Goal: Task Accomplishment & Management: Manage account settings

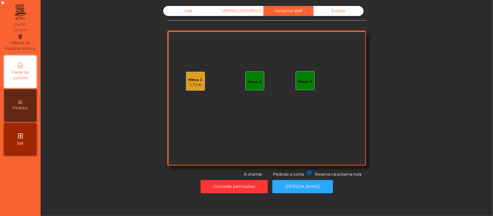
click at [189, 86] on div "1.73 €" at bounding box center [196, 84] width 14 height 5
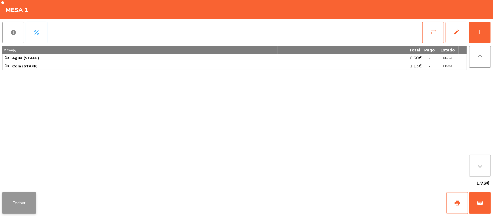
click at [19, 193] on button "Fechar" at bounding box center [19, 203] width 34 height 22
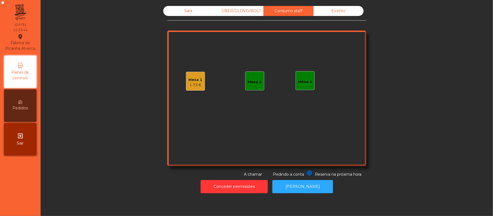
click at [299, 81] on div "Mesa 3" at bounding box center [305, 81] width 14 height 5
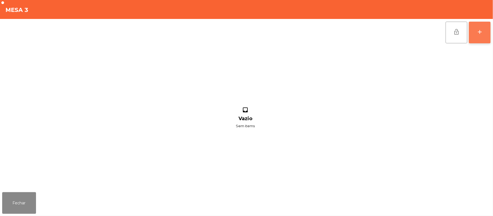
click at [477, 38] on button "add" at bounding box center [480, 33] width 22 height 22
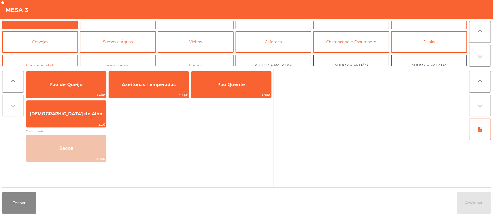
scroll to position [15, 0]
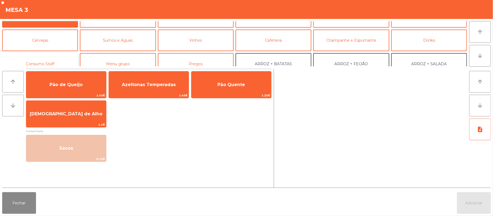
click at [52, 63] on button "Consumo Staff" at bounding box center [40, 64] width 76 height 22
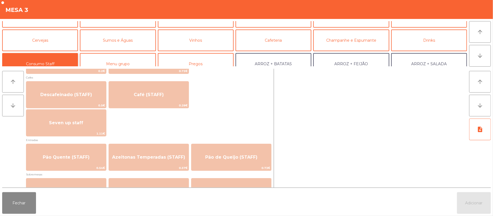
scroll to position [310, 0]
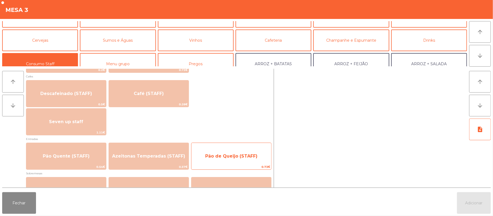
click at [227, 163] on span "Pão de Queijo (STAFF)" at bounding box center [231, 156] width 80 height 15
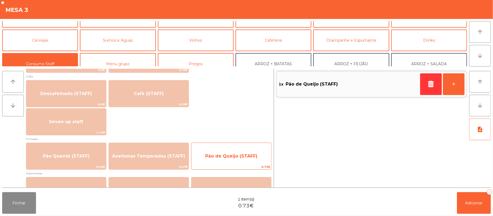
click at [222, 159] on span "Pão de Queijo (STAFF)" at bounding box center [231, 156] width 80 height 15
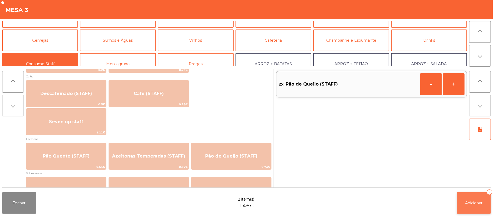
click at [471, 205] on span "Adicionar" at bounding box center [473, 202] width 17 height 5
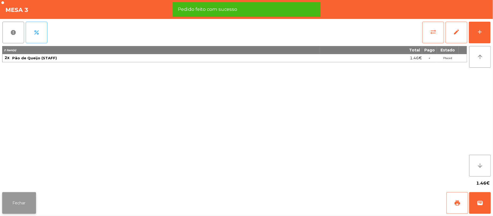
click at [19, 203] on button "Fechar" at bounding box center [19, 203] width 34 height 22
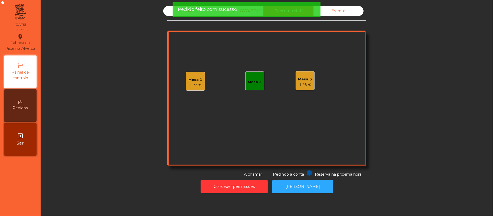
click at [174, 10] on div "Pedido feito com sucesso" at bounding box center [246, 9] width 148 height 15
click at [167, 19] on div "Sala UBER/GLOVO/BOLT Consumo staff Evento Mesa 1 1.73 € Mesa 2 Mesa 3 1.46 € Re…" at bounding box center [266, 91] width 199 height 171
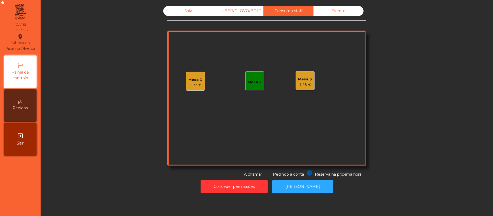
click at [175, 16] on div "Sala" at bounding box center [188, 11] width 50 height 10
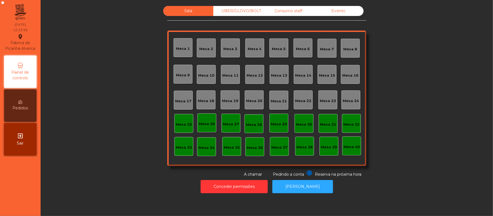
click at [183, 13] on div "Sala" at bounding box center [188, 11] width 50 height 10
click at [282, 11] on div "Consumo staff" at bounding box center [288, 11] width 50 height 10
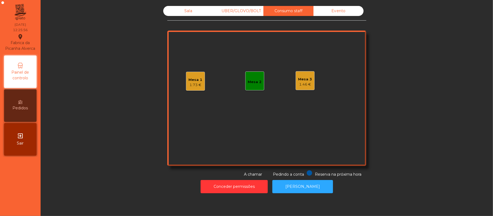
click at [298, 83] on div "1.46 €" at bounding box center [305, 84] width 14 height 5
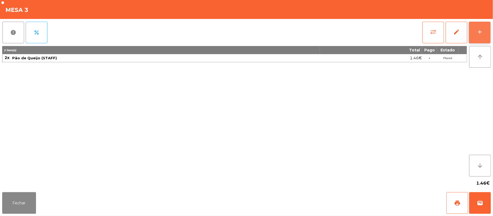
click at [483, 32] on button "add" at bounding box center [480, 33] width 22 height 22
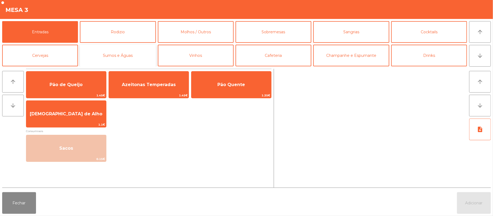
click at [132, 59] on button "Sumos e Águas" at bounding box center [118, 56] width 76 height 22
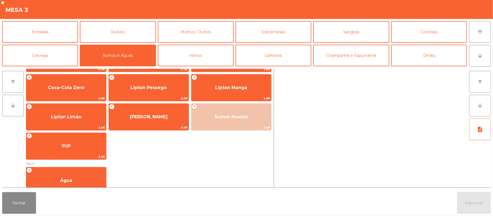
scroll to position [34, 0]
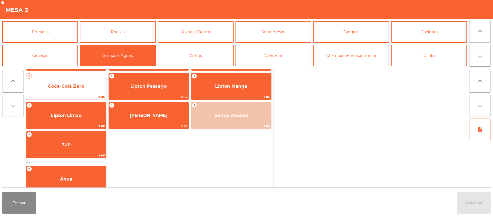
click at [71, 94] on span "2.8€" at bounding box center [66, 96] width 80 height 5
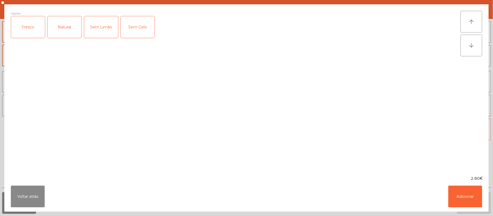
click at [22, 31] on div "Fresco" at bounding box center [28, 27] width 34 height 22
click at [463, 195] on button "Adicionar" at bounding box center [465, 197] width 34 height 22
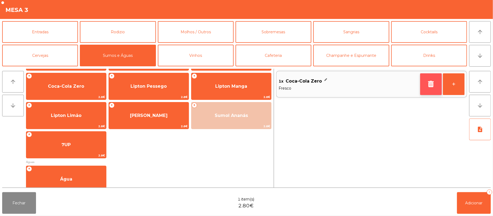
click at [428, 86] on icon "button" at bounding box center [431, 84] width 8 height 6
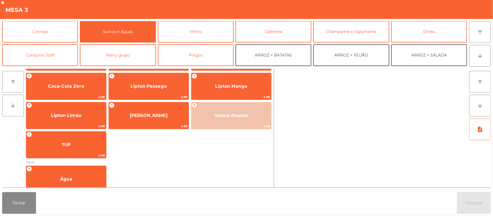
scroll to position [32, 0]
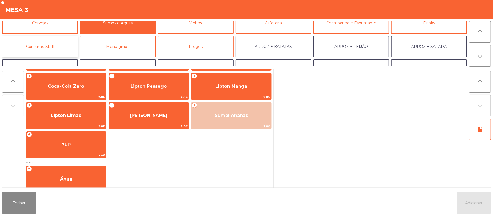
click at [51, 51] on button "Consumo Staff" at bounding box center [40, 47] width 76 height 22
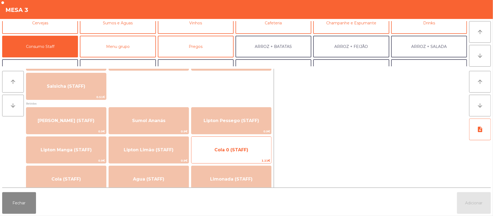
click at [235, 150] on span "Cola 0 (STAFF)" at bounding box center [231, 149] width 34 height 5
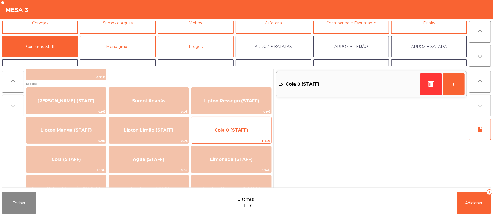
scroll to position [45, 0]
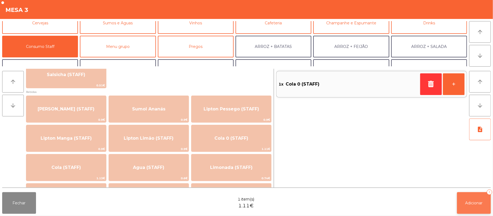
click at [468, 206] on button "Adicionar 1" at bounding box center [474, 203] width 34 height 22
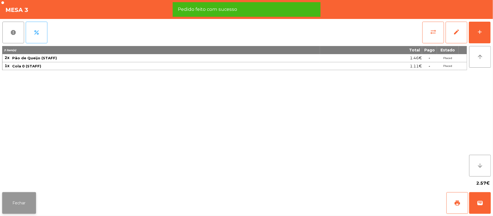
click at [19, 202] on button "Fechar" at bounding box center [19, 203] width 34 height 22
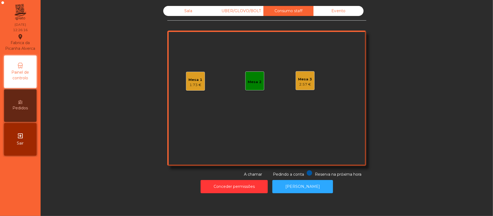
click at [192, 14] on div "Sala" at bounding box center [188, 11] width 50 height 10
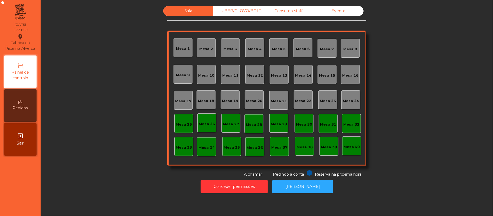
click at [200, 74] on div "Mesa 10" at bounding box center [206, 75] width 16 height 5
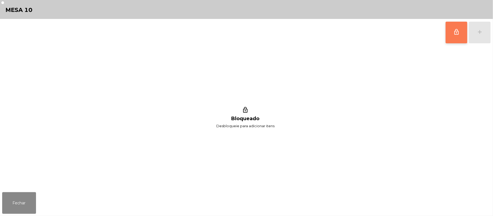
click at [455, 37] on button "lock_outline" at bounding box center [456, 33] width 22 height 22
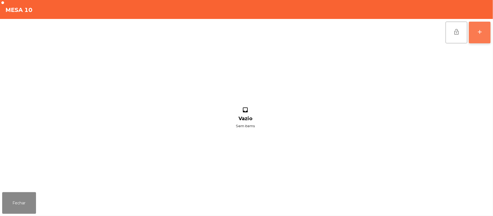
click at [481, 37] on button "add" at bounding box center [480, 33] width 22 height 22
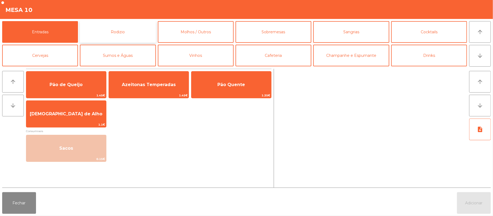
click at [129, 32] on button "Rodizio" at bounding box center [118, 32] width 76 height 22
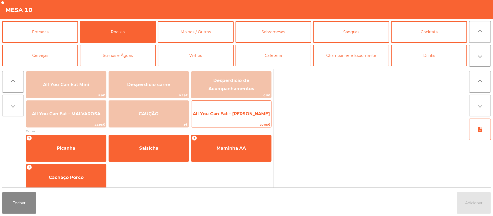
click at [218, 116] on span "All You Can Eat - Malva Almoço" at bounding box center [231, 113] width 77 height 5
click at [219, 116] on span "All You Can Eat - Malva Almoço" at bounding box center [231, 113] width 77 height 5
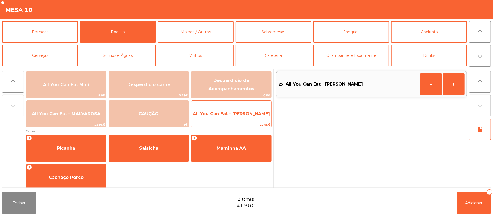
click at [220, 114] on span "All You Can Eat - Malva Almoço" at bounding box center [231, 113] width 77 height 5
click at [221, 117] on span "All You Can Eat - Malva Almoço" at bounding box center [231, 114] width 80 height 15
click at [220, 118] on span "All You Can Eat - Malva Almoço" at bounding box center [231, 114] width 80 height 15
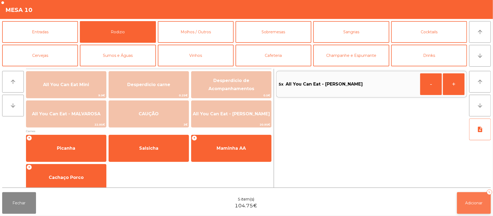
click at [476, 205] on span "Adicionar" at bounding box center [473, 202] width 17 height 5
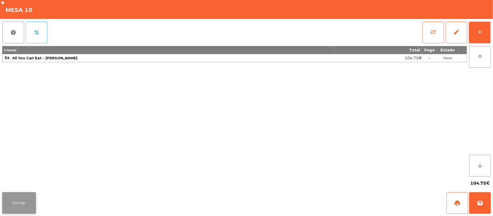
click at [22, 205] on button "Fechar" at bounding box center [19, 203] width 34 height 22
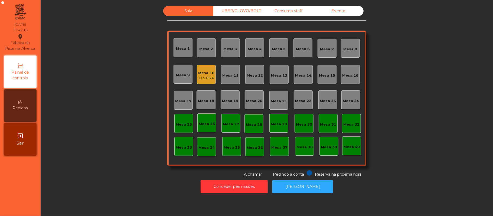
click at [319, 141] on div "Mesa 39" at bounding box center [328, 146] width 19 height 19
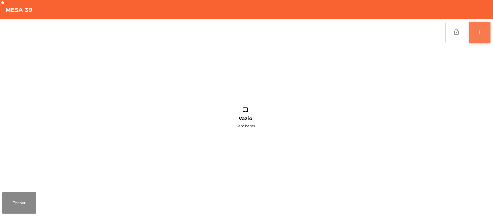
click at [472, 35] on button "add" at bounding box center [480, 33] width 22 height 22
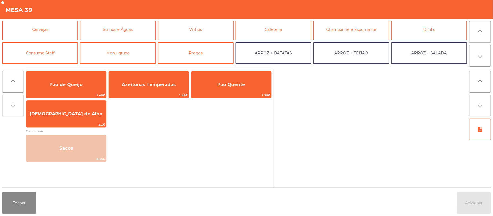
scroll to position [33, 0]
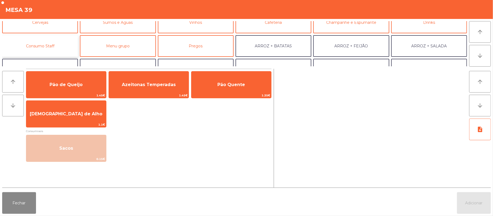
click at [48, 48] on button "Consumo Staff" at bounding box center [40, 46] width 76 height 22
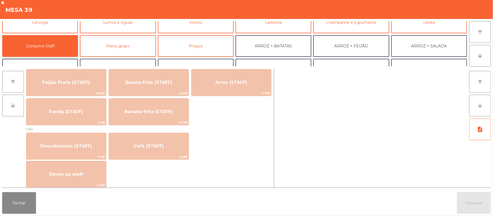
scroll to position [262, 0]
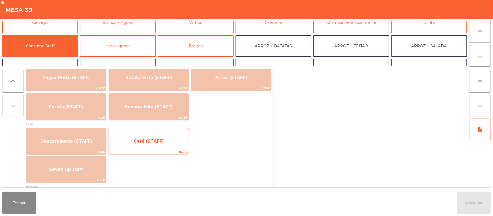
click at [134, 145] on span "Café (STAFF)" at bounding box center [149, 141] width 80 height 15
click at [133, 144] on span "Café (STAFF)" at bounding box center [149, 141] width 80 height 15
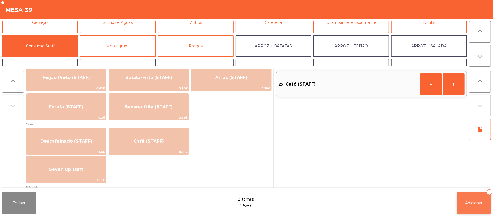
click at [473, 205] on span "Adicionar" at bounding box center [473, 202] width 17 height 5
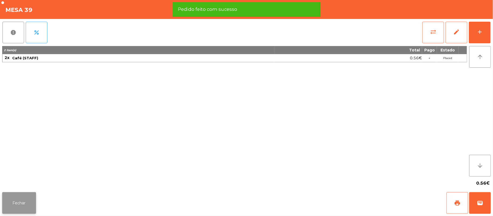
click at [16, 201] on button "Fechar" at bounding box center [19, 203] width 34 height 22
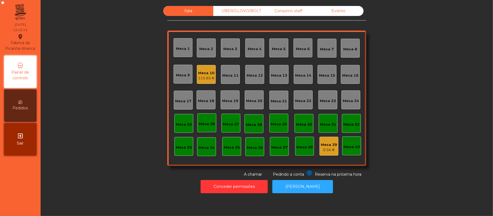
click at [204, 80] on div "115.65 €" at bounding box center [206, 77] width 17 height 5
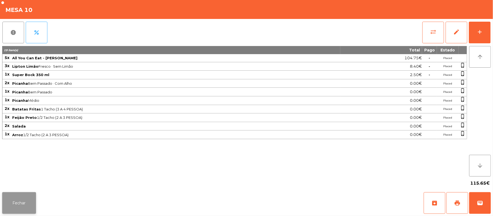
click at [19, 212] on button "Fechar" at bounding box center [19, 203] width 34 height 22
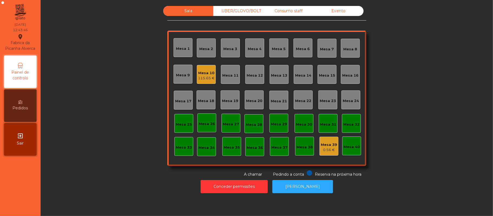
click at [206, 76] on div "115.65 €" at bounding box center [206, 77] width 17 height 5
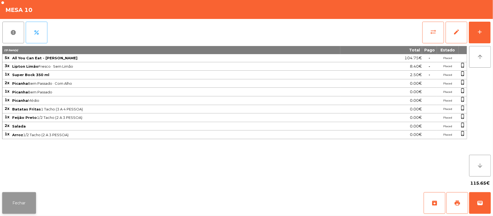
click at [18, 208] on button "Fechar" at bounding box center [19, 203] width 34 height 22
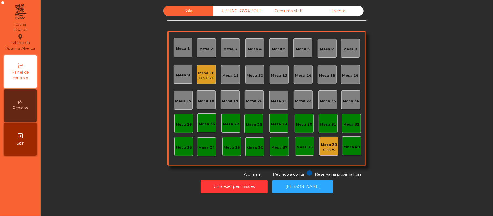
click at [207, 73] on div "Mesa 10" at bounding box center [206, 72] width 17 height 5
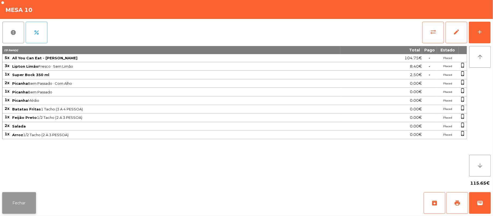
click at [13, 196] on button "Fechar" at bounding box center [19, 203] width 34 height 22
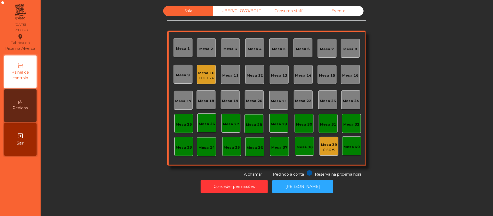
click at [259, 77] on div "Mesa 12" at bounding box center [254, 75] width 16 height 5
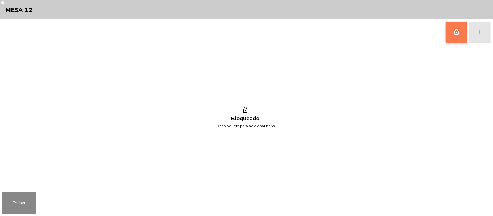
click at [461, 34] on button "lock_outline" at bounding box center [456, 33] width 22 height 22
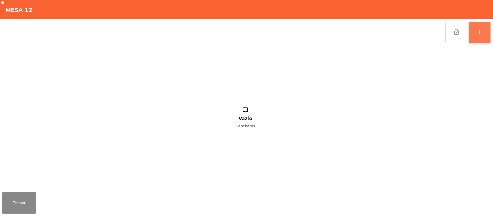
click at [477, 34] on div "add" at bounding box center [479, 32] width 6 height 6
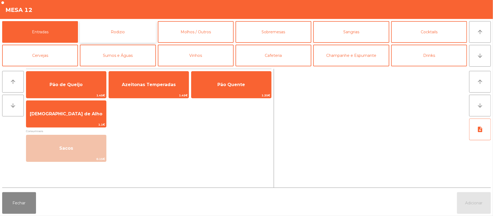
click at [137, 34] on button "Rodizio" at bounding box center [118, 32] width 76 height 22
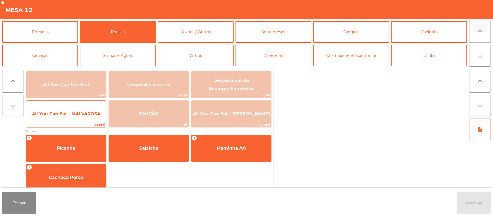
click at [83, 114] on span "All You Can Eat - MALVAROSA" at bounding box center [66, 113] width 68 height 5
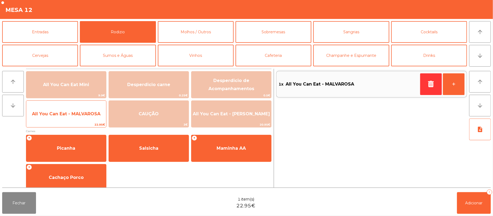
click at [78, 120] on span "All You Can Eat - MALVAROSA" at bounding box center [66, 114] width 80 height 15
click at [78, 119] on span "All You Can Eat - MALVAROSA" at bounding box center [66, 114] width 80 height 15
click at [79, 118] on span "All You Can Eat - MALVAROSA" at bounding box center [66, 114] width 80 height 15
click at [78, 118] on span "All You Can Eat - MALVAROSA" at bounding box center [66, 114] width 80 height 15
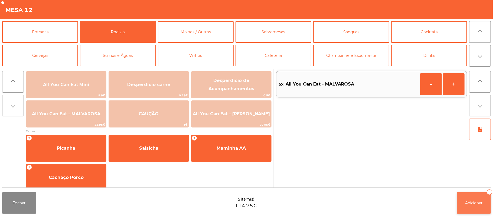
click at [462, 201] on button "Adicionar 5" at bounding box center [474, 203] width 34 height 22
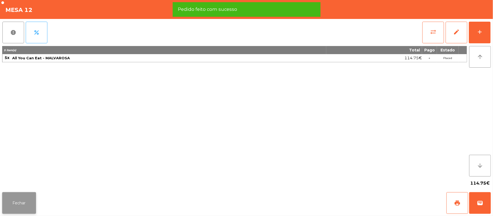
click at [19, 207] on button "Fechar" at bounding box center [19, 203] width 34 height 22
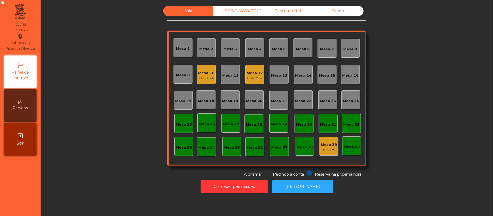
click at [248, 77] on div "114.75 €" at bounding box center [254, 77] width 17 height 5
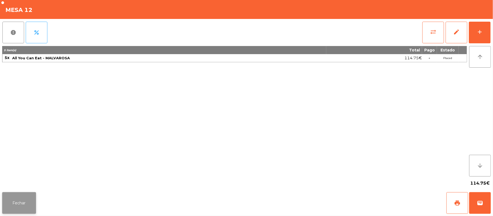
click at [17, 203] on button "Fechar" at bounding box center [19, 203] width 34 height 22
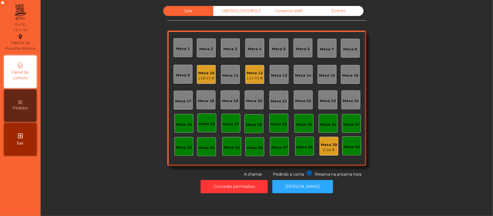
click at [248, 80] on div "114.75 €" at bounding box center [254, 77] width 17 height 5
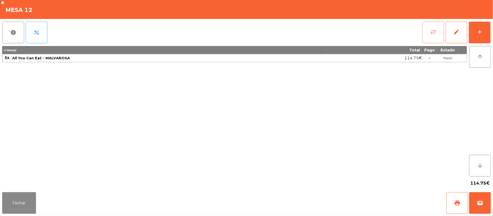
click at [432, 29] on span "sync_alt" at bounding box center [433, 32] width 6 height 6
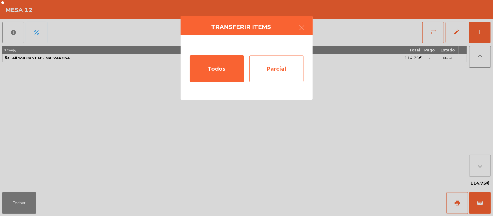
click at [264, 71] on div "Parcial" at bounding box center [276, 68] width 54 height 27
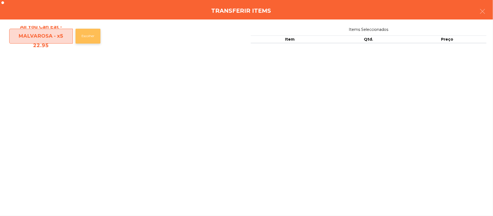
click at [88, 42] on button "Escolher" at bounding box center [87, 36] width 25 height 15
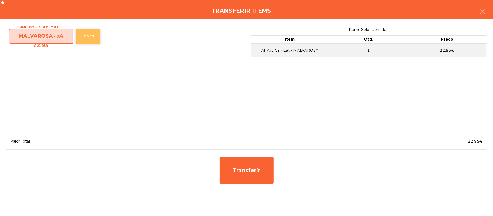
click at [90, 40] on button "Escolher" at bounding box center [87, 36] width 25 height 15
click at [479, 14] on icon "button" at bounding box center [482, 11] width 6 height 6
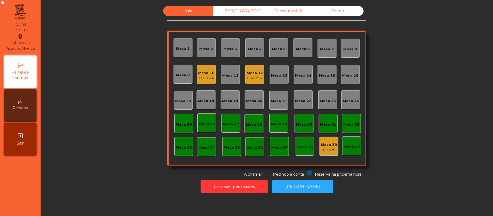
click at [252, 77] on div "114.75 €" at bounding box center [254, 77] width 17 height 5
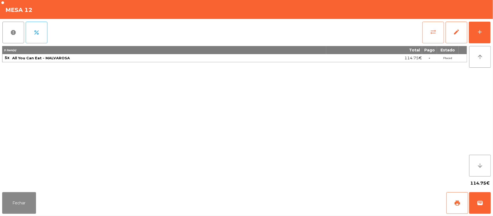
click at [427, 34] on button "sync_alt" at bounding box center [433, 33] width 22 height 22
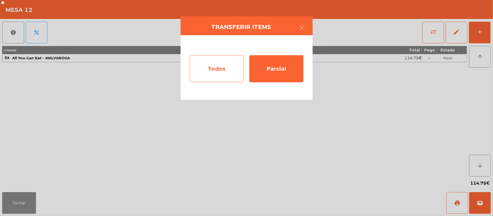
click at [215, 73] on div "Todos" at bounding box center [217, 68] width 54 height 27
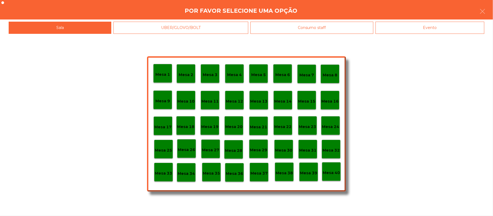
click at [259, 179] on div "Mesa 37" at bounding box center [258, 172] width 19 height 19
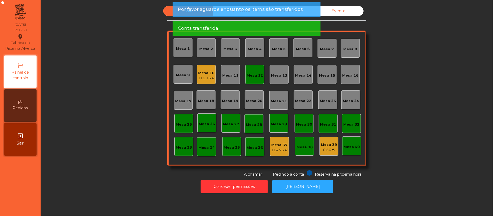
click at [257, 75] on div "Mesa 12" at bounding box center [254, 75] width 16 height 5
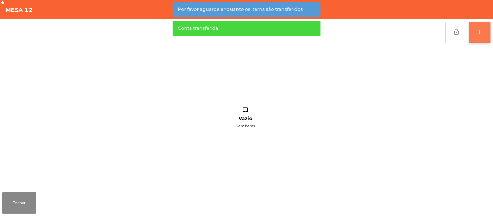
click at [478, 34] on div "add" at bounding box center [479, 32] width 6 height 6
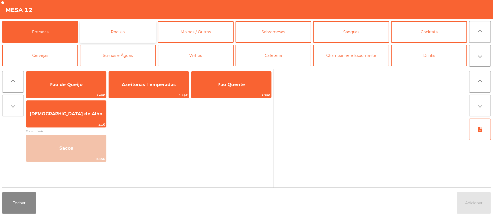
click at [147, 38] on button "Rodizio" at bounding box center [118, 32] width 76 height 22
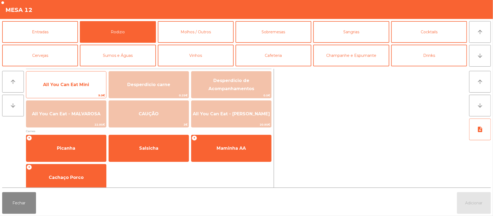
click at [86, 88] on span "All You Can Eat Mini" at bounding box center [66, 84] width 80 height 15
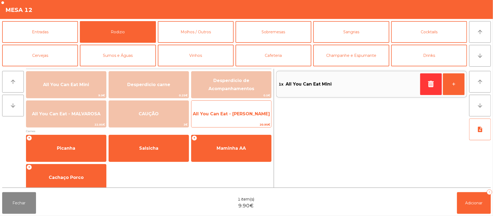
click at [238, 117] on span "All You Can Eat - Malva Almoço" at bounding box center [231, 114] width 80 height 15
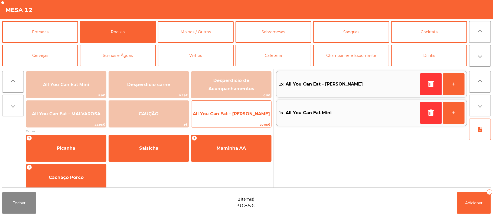
click at [241, 120] on span "All You Can Eat - Malva Almoço" at bounding box center [231, 114] width 80 height 15
click at [240, 121] on span "All You Can Eat - Malva Almoço" at bounding box center [231, 114] width 80 height 15
click at [242, 121] on span "All You Can Eat - Malva Almoço" at bounding box center [231, 114] width 80 height 15
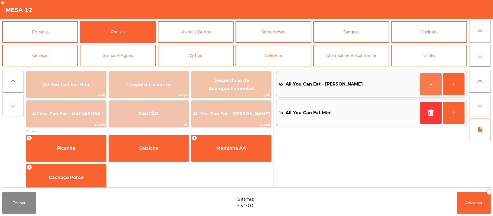
click at [432, 90] on button "-" at bounding box center [431, 84] width 22 height 22
click at [473, 205] on span "Adicionar" at bounding box center [473, 202] width 17 height 5
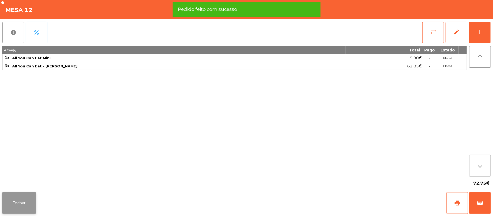
click at [21, 204] on button "Fechar" at bounding box center [19, 203] width 34 height 22
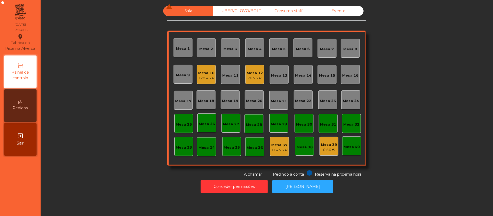
click at [202, 74] on div "Mesa 10" at bounding box center [206, 72] width 17 height 5
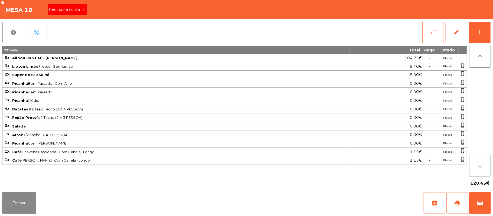
click at [78, 12] on div "Pedindo a conta" at bounding box center [67, 9] width 39 height 11
click at [454, 205] on span "print" at bounding box center [457, 203] width 6 height 6
click at [26, 201] on button "Fechar" at bounding box center [19, 203] width 34 height 22
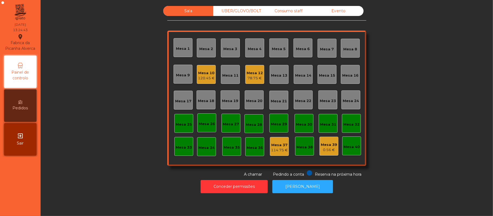
click at [204, 78] on div "120.45 €" at bounding box center [206, 77] width 17 height 5
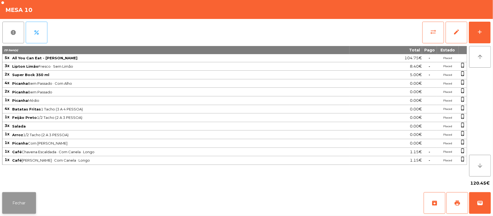
click at [15, 202] on button "Fechar" at bounding box center [19, 203] width 34 height 22
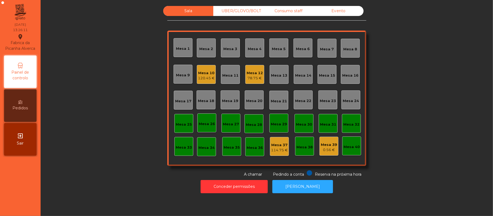
click at [200, 71] on div "Mesa 10" at bounding box center [206, 72] width 17 height 5
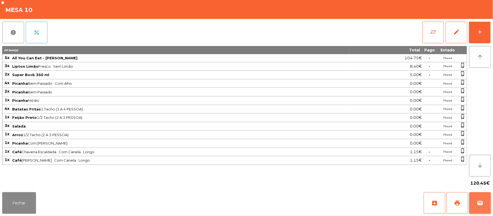
click at [485, 202] on button "wallet" at bounding box center [480, 203] width 22 height 22
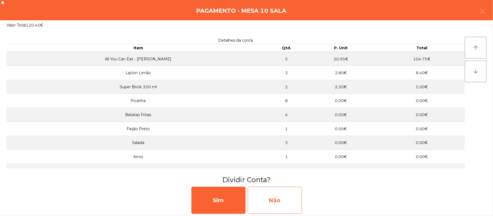
click at [285, 202] on div "Não" at bounding box center [275, 200] width 54 height 27
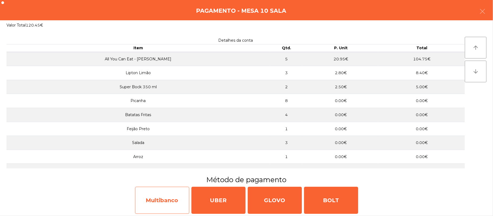
click at [168, 200] on div "Multibanco" at bounding box center [162, 200] width 54 height 27
select select "**"
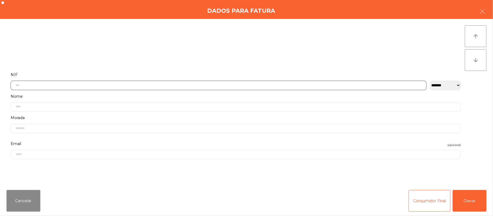
click at [169, 86] on input "text" at bounding box center [219, 85] width 416 height 9
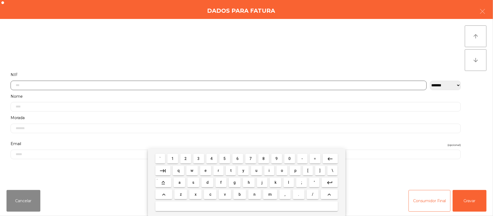
scroll to position [45, 0]
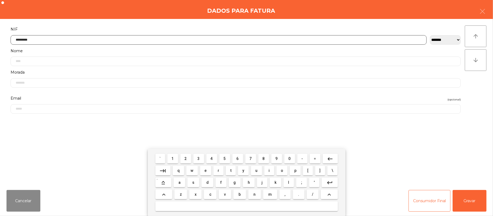
type input "*********"
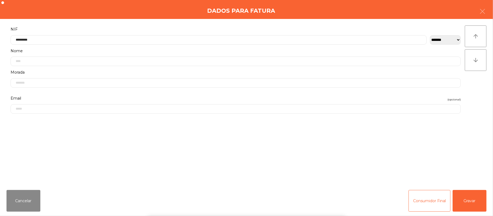
click at [474, 199] on div "` 1 2 3 4 5 6 7 8 9 0 - = keyboard_backspace keyboard_tab q w e r t y u i o p […" at bounding box center [246, 182] width 493 height 67
click at [471, 202] on button "Gravar" at bounding box center [469, 201] width 34 height 22
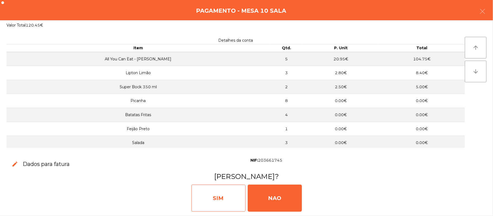
click at [218, 195] on div "SIM" at bounding box center [218, 197] width 54 height 27
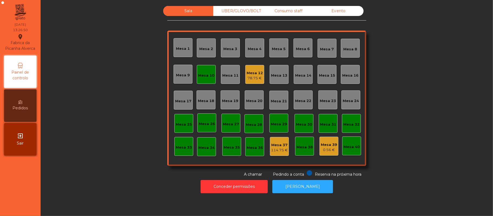
click at [202, 71] on div "Mesa 10" at bounding box center [206, 75] width 16 height 8
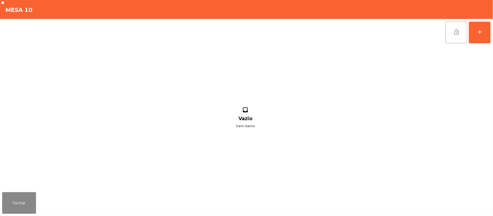
click at [454, 33] on span "lock_open" at bounding box center [456, 32] width 6 height 6
click at [16, 206] on button "Fechar" at bounding box center [19, 203] width 34 height 22
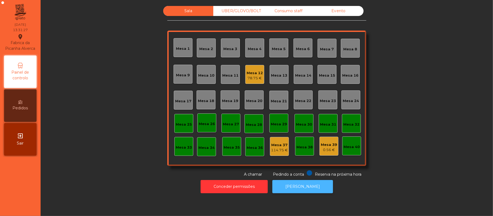
click at [302, 186] on button "[PERSON_NAME]" at bounding box center [302, 186] width 61 height 13
click at [305, 201] on div "Sala UBER/GLOVO/BOLT Consumo staff Evento Mesa 1 Mesa 2 Mesa 3 Mesa 4 Mesa 5 Me…" at bounding box center [267, 108] width 452 height 216
click at [299, 192] on button "[PERSON_NAME]" at bounding box center [302, 186] width 61 height 13
click at [286, 11] on div "Consumo staff" at bounding box center [288, 11] width 50 height 10
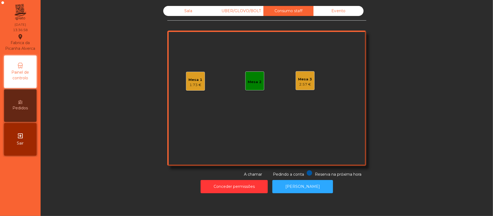
click at [192, 80] on div "Mesa 1" at bounding box center [196, 79] width 14 height 5
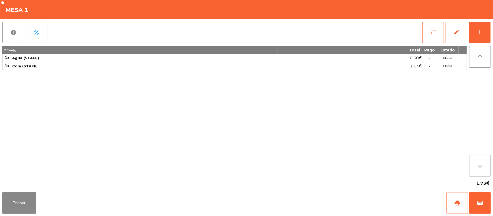
click at [62, 207] on div "Fechar print wallet" at bounding box center [246, 203] width 493 height 26
click at [29, 200] on button "Fechar" at bounding box center [19, 203] width 34 height 22
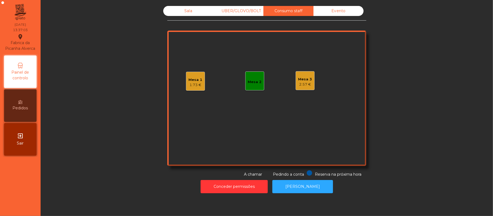
click at [298, 84] on div "2.57 €" at bounding box center [305, 84] width 14 height 5
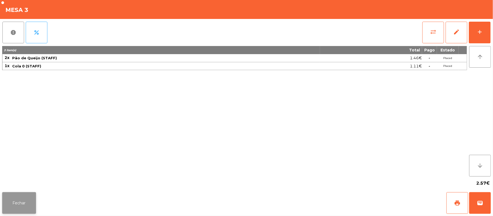
click at [31, 211] on button "Fechar" at bounding box center [19, 203] width 34 height 22
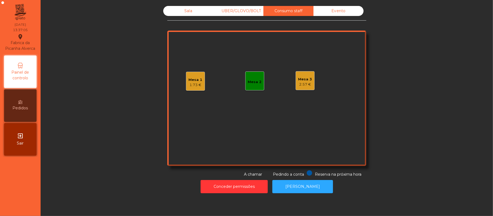
click at [189, 83] on div "1.73 €" at bounding box center [196, 84] width 14 height 5
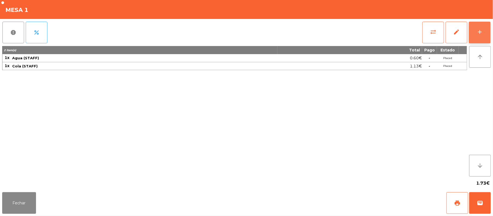
click at [483, 35] on button "add" at bounding box center [480, 33] width 22 height 22
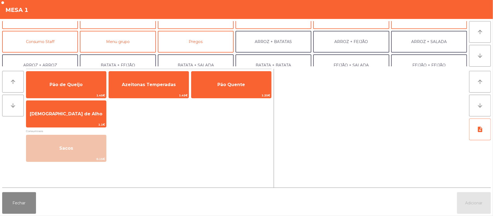
scroll to position [42, 0]
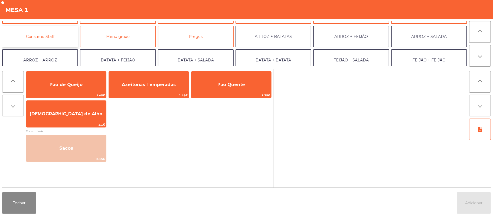
click at [63, 41] on button "Consumo Staff" at bounding box center [40, 37] width 76 height 22
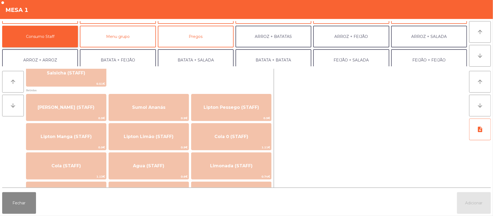
scroll to position [51, 0]
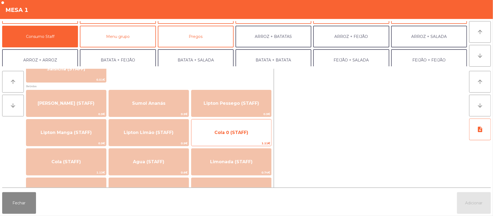
click at [226, 134] on span "Cola 0 (STAFF)" at bounding box center [231, 132] width 34 height 5
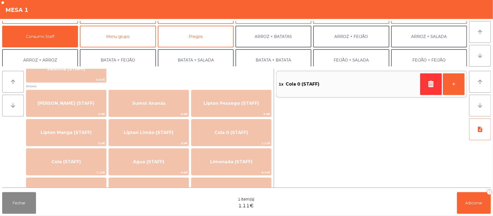
click at [463, 179] on div "1x Cola 0 (STAFF) +" at bounding box center [371, 128] width 191 height 119
click at [474, 204] on span "Adicionar" at bounding box center [473, 202] width 17 height 5
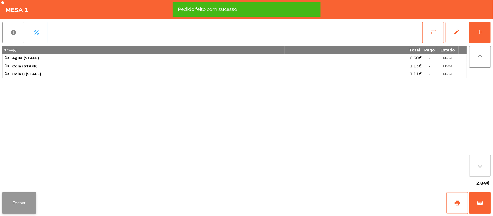
click at [5, 205] on button "Fechar" at bounding box center [19, 203] width 34 height 22
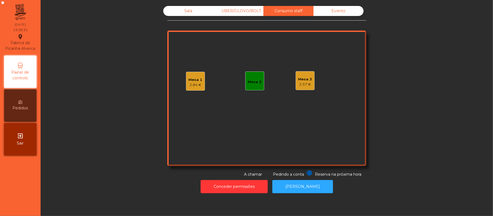
click at [185, 11] on div "Sala" at bounding box center [188, 11] width 50 height 10
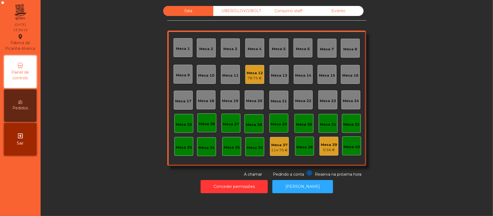
click at [187, 74] on div "Mesa 9" at bounding box center [182, 74] width 19 height 19
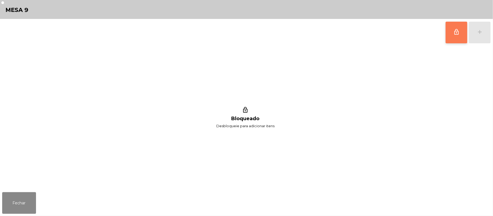
click at [453, 36] on button "lock_outline" at bounding box center [456, 33] width 22 height 22
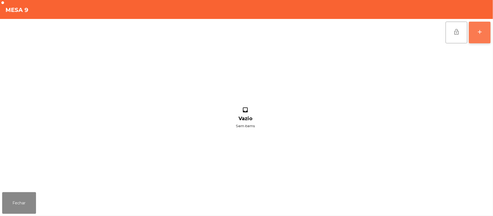
click at [475, 35] on button "add" at bounding box center [480, 33] width 22 height 22
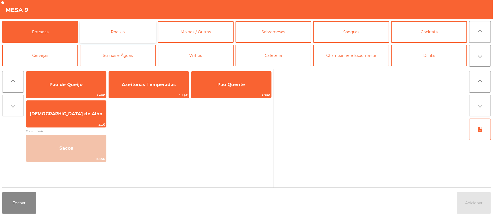
click at [98, 35] on button "Rodizio" at bounding box center [118, 32] width 76 height 22
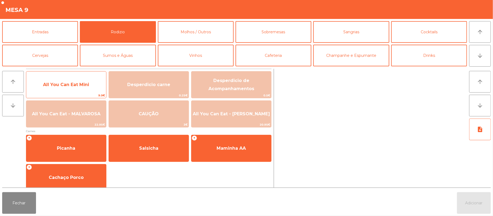
click at [54, 84] on span "All You Can Eat Mini" at bounding box center [66, 84] width 46 height 5
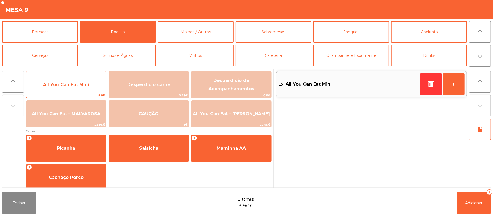
click at [54, 83] on span "All You Can Eat Mini" at bounding box center [66, 84] width 46 height 5
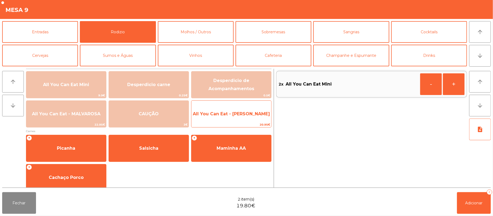
click at [236, 116] on span "All You Can Eat - Malva Almoço" at bounding box center [231, 113] width 77 height 5
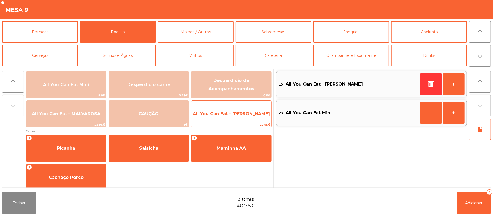
click at [235, 115] on span "All You Can Eat - Malva Almoço" at bounding box center [231, 113] width 77 height 5
click at [233, 114] on span "All You Can Eat - Malva Almoço" at bounding box center [231, 113] width 77 height 5
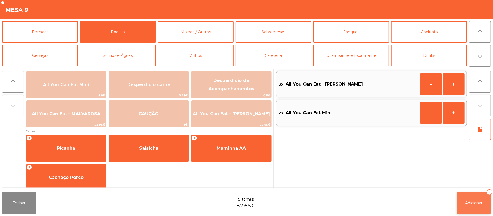
click at [475, 204] on span "Adicionar" at bounding box center [473, 202] width 17 height 5
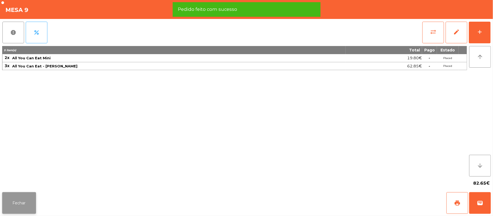
click at [8, 207] on button "Fechar" at bounding box center [19, 203] width 34 height 22
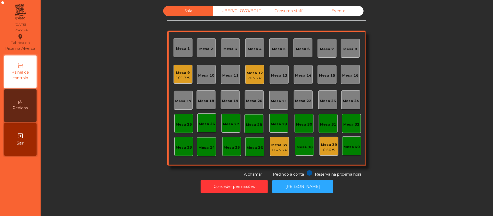
click at [251, 78] on div "78.75 €" at bounding box center [254, 77] width 16 height 5
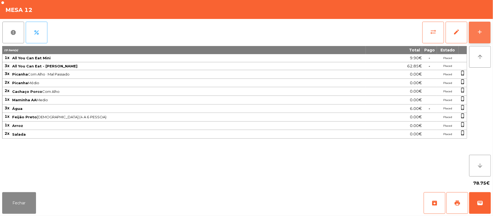
click at [475, 32] on button "add" at bounding box center [480, 33] width 22 height 22
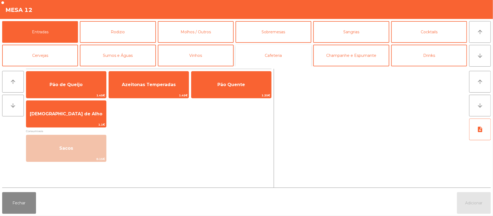
click at [285, 57] on button "Cafeteria" at bounding box center [273, 56] width 76 height 22
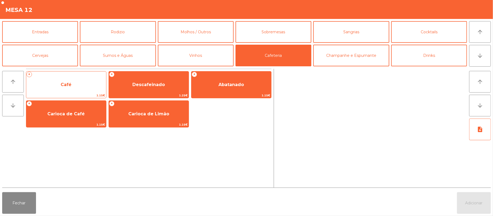
click at [71, 90] on span "Café" at bounding box center [66, 84] width 80 height 15
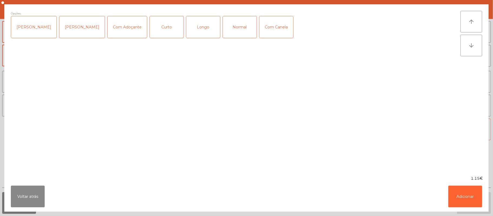
click at [229, 28] on div "Normal" at bounding box center [240, 27] width 34 height 22
click at [459, 195] on button "Adicionar" at bounding box center [465, 197] width 34 height 22
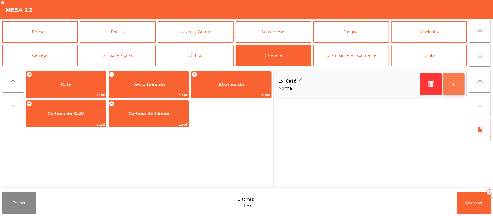
click at [450, 83] on button "+" at bounding box center [454, 84] width 22 height 22
click at [352, 86] on span "Normal" at bounding box center [347, 88] width 139 height 6
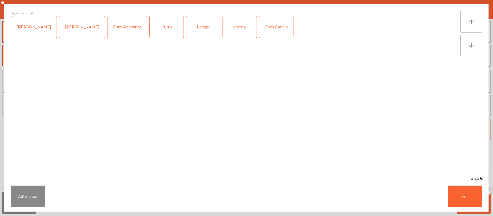
click at [38, 27] on div "Chavena Fria" at bounding box center [33, 27] width 45 height 22
click at [466, 199] on button "Edit" at bounding box center [465, 197] width 34 height 22
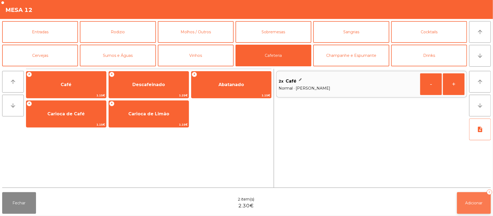
click at [469, 202] on span "Adicionar" at bounding box center [473, 202] width 17 height 5
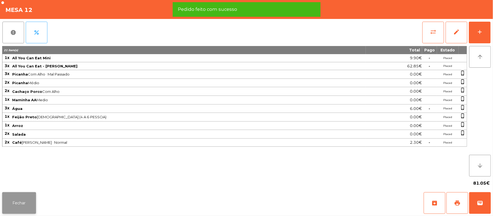
click at [26, 197] on button "Fechar" at bounding box center [19, 203] width 34 height 22
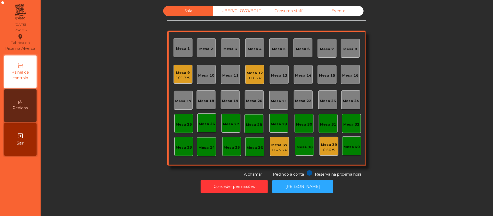
click at [257, 70] on div "Mesa 12" at bounding box center [254, 72] width 16 height 5
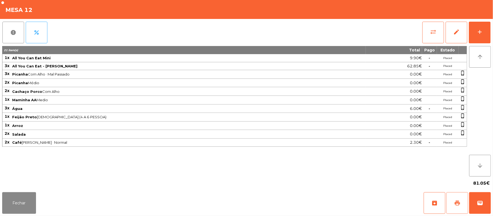
click at [462, 205] on button "print" at bounding box center [457, 203] width 22 height 22
click at [26, 204] on button "Fechar" at bounding box center [19, 203] width 34 height 22
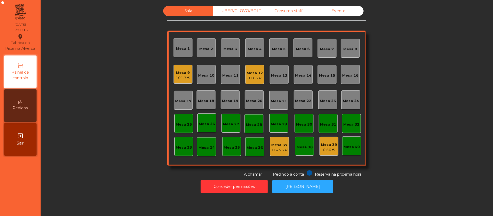
click at [249, 74] on div "Mesa 12" at bounding box center [254, 72] width 16 height 5
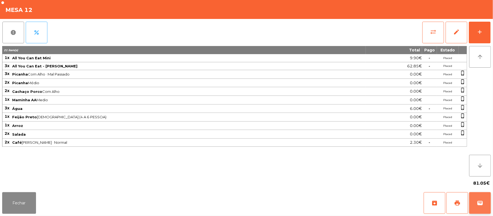
click at [487, 213] on button "wallet" at bounding box center [480, 203] width 22 height 22
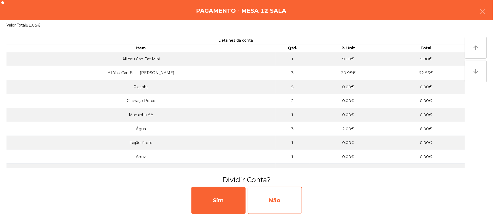
click at [281, 195] on div "Não" at bounding box center [275, 200] width 54 height 27
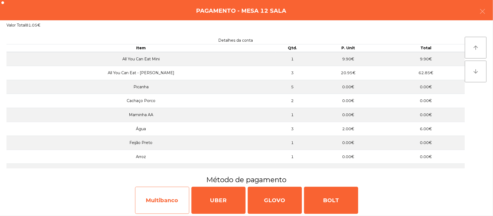
click at [169, 203] on div "Multibanco" at bounding box center [162, 200] width 54 height 27
select select "**"
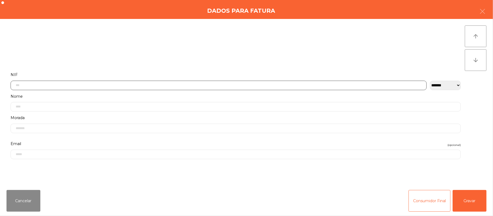
click at [165, 84] on input "text" at bounding box center [219, 85] width 416 height 9
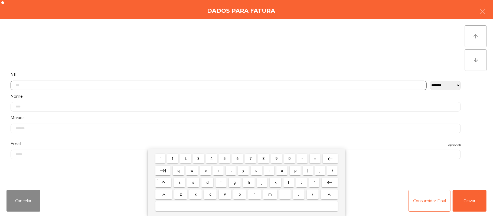
scroll to position [45, 0]
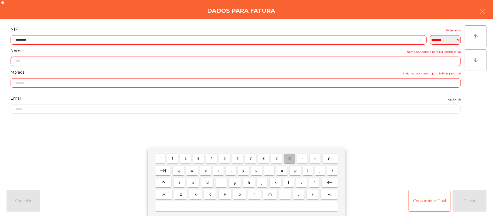
type input "*********"
type input "**********"
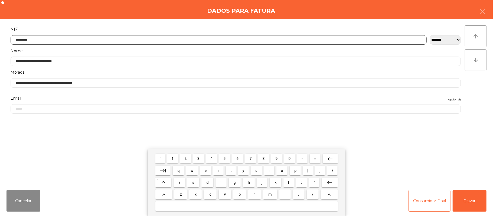
type input "*********"
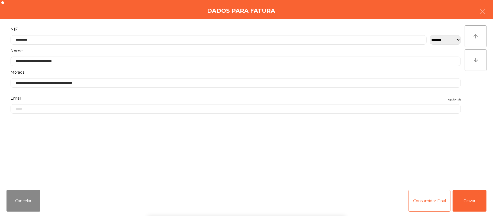
click at [469, 200] on div "` 1 2 3 4 5 6 7 8 9 0 - = keyboard_backspace keyboard_tab q w e r t y u i o p […" at bounding box center [246, 182] width 493 height 67
click at [463, 200] on button "Gravar" at bounding box center [469, 201] width 34 height 22
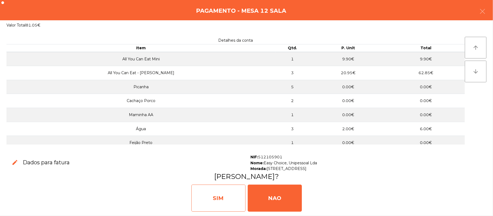
click at [215, 191] on div "SIM" at bounding box center [218, 197] width 54 height 27
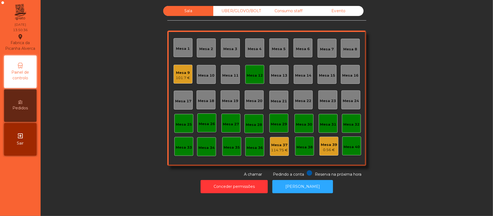
click at [303, 49] on div "Mesa 6" at bounding box center [303, 48] width 14 height 5
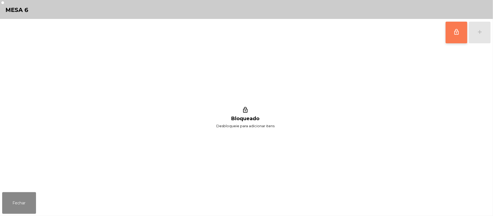
click at [453, 35] on button "lock_outline" at bounding box center [456, 33] width 22 height 22
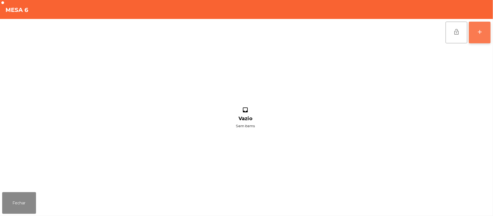
click at [479, 36] on button "add" at bounding box center [480, 33] width 22 height 22
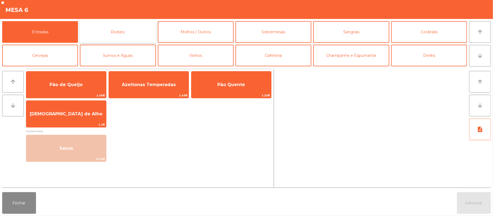
click at [105, 36] on button "Rodizio" at bounding box center [118, 32] width 76 height 22
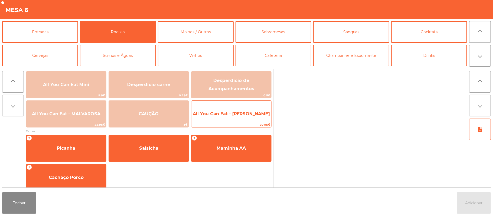
click at [212, 121] on div "All You Can Eat - Malva Almoço 20.95€" at bounding box center [231, 113] width 80 height 27
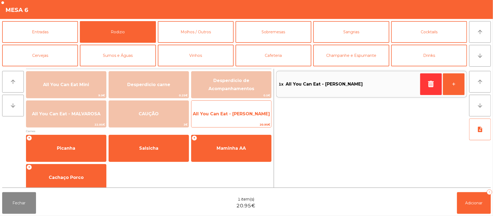
click at [222, 116] on span "All You Can Eat - Malva Almoço" at bounding box center [231, 113] width 77 height 5
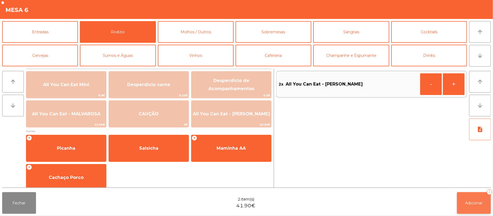
click at [472, 207] on button "Adicionar 2" at bounding box center [474, 203] width 34 height 22
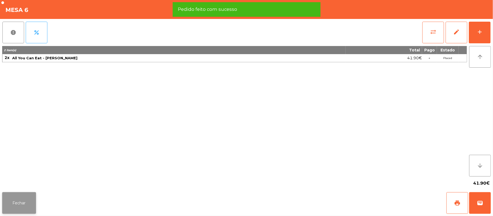
click at [29, 194] on button "Fechar" at bounding box center [19, 203] width 34 height 22
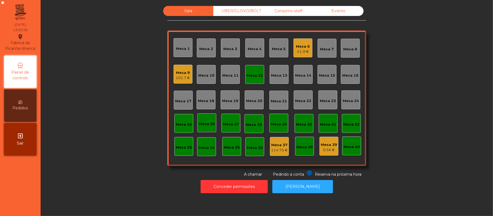
click at [256, 81] on div "Mesa 12" at bounding box center [254, 74] width 19 height 19
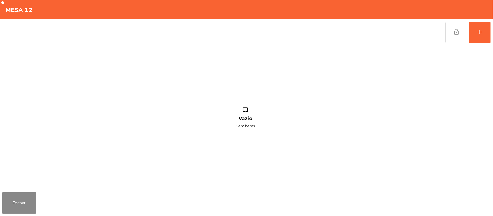
click at [453, 42] on button "lock_open" at bounding box center [456, 33] width 22 height 22
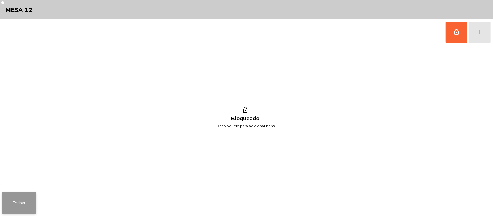
click at [17, 195] on button "Fechar" at bounding box center [19, 203] width 34 height 22
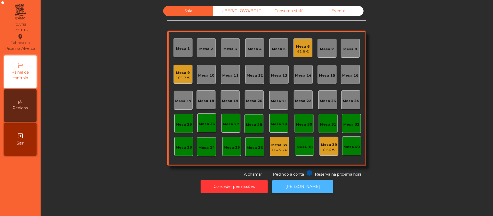
click at [311, 189] on button "[PERSON_NAME]" at bounding box center [302, 186] width 61 height 13
click at [243, 11] on div "UBER/GLOVO/BOLT" at bounding box center [238, 11] width 50 height 10
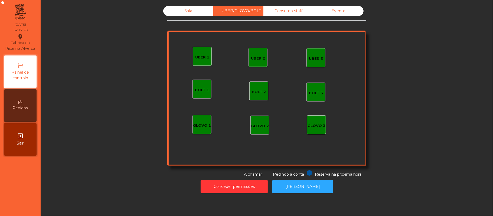
click at [292, 11] on div "Consumo staff" at bounding box center [288, 11] width 50 height 10
click at [184, 14] on div "Sala" at bounding box center [188, 11] width 50 height 10
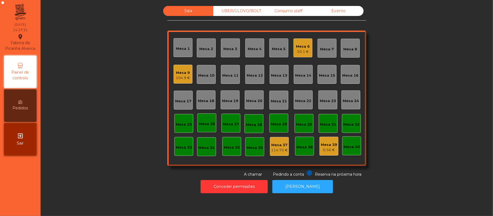
click at [296, 52] on div "50.1 €" at bounding box center [303, 51] width 14 height 5
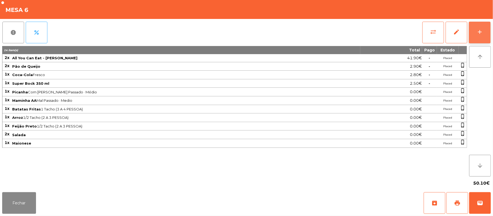
click at [486, 36] on button "add" at bounding box center [480, 33] width 22 height 22
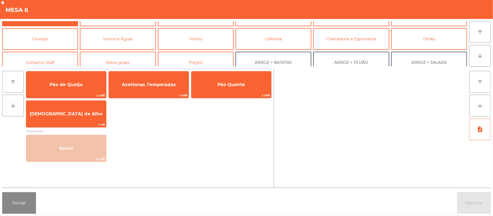
scroll to position [14, 0]
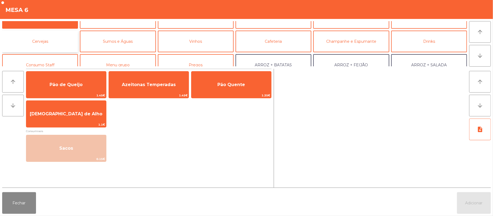
click at [64, 48] on button "Cervejas" at bounding box center [40, 42] width 76 height 22
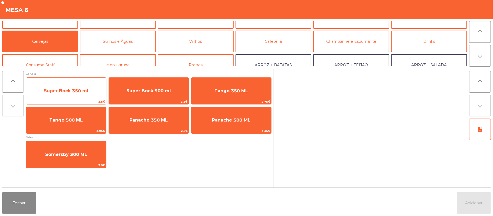
click at [84, 90] on span "Super Bock 350 ml" at bounding box center [66, 90] width 44 height 5
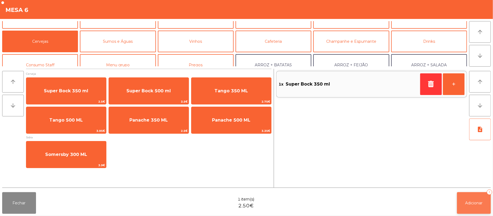
click at [474, 195] on button "Adicionar 1" at bounding box center [474, 203] width 34 height 22
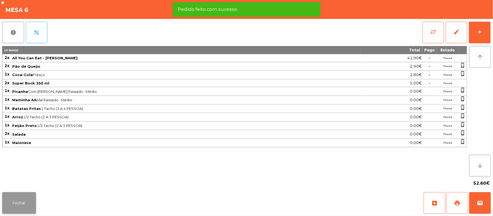
click at [18, 197] on button "Fechar" at bounding box center [19, 203] width 34 height 22
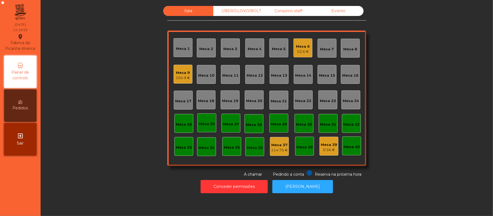
click at [298, 45] on div "Mesa 6" at bounding box center [303, 46] width 14 height 5
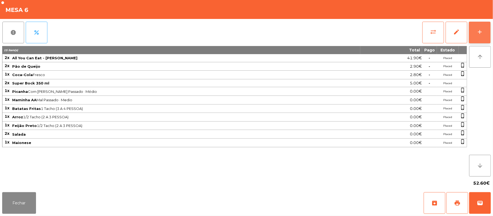
click at [473, 38] on button "add" at bounding box center [480, 33] width 22 height 22
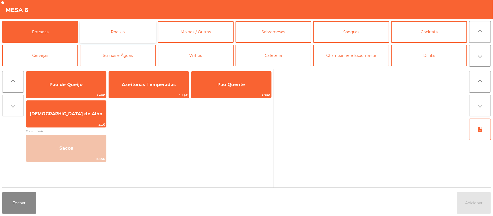
click at [114, 31] on button "Rodizio" at bounding box center [118, 32] width 76 height 22
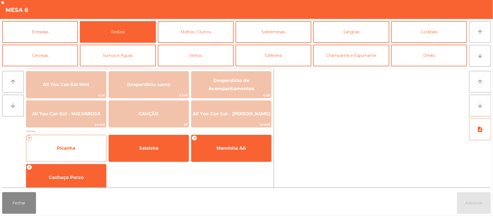
click at [77, 146] on span "Picanha" at bounding box center [66, 148] width 80 height 15
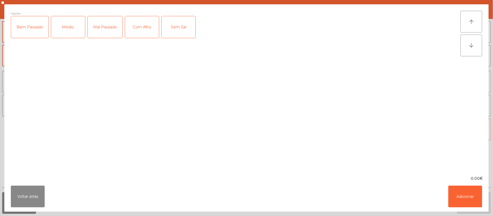
click at [64, 23] on div "Médio" at bounding box center [68, 27] width 34 height 22
click at [98, 25] on div "Mal Passado" at bounding box center [105, 27] width 35 height 22
click at [466, 202] on button "Adicionar" at bounding box center [465, 197] width 34 height 22
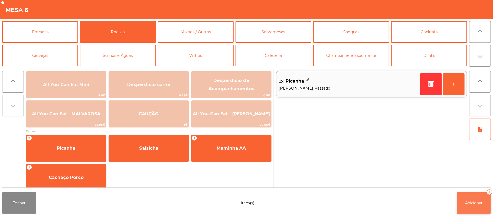
click at [473, 202] on span "Adicionar" at bounding box center [473, 202] width 17 height 5
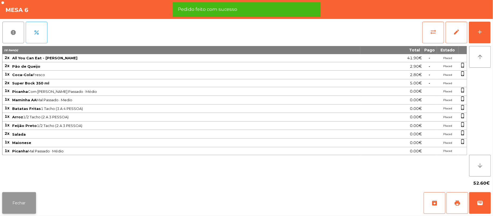
click at [13, 205] on button "Fechar" at bounding box center [19, 203] width 34 height 22
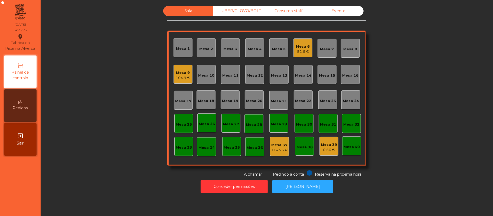
click at [298, 50] on div "52.6 €" at bounding box center [303, 51] width 14 height 5
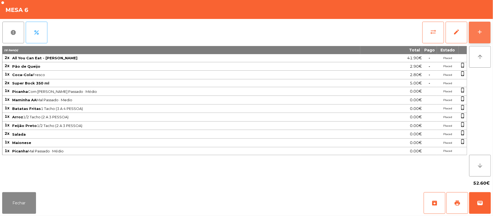
click at [484, 29] on button "add" at bounding box center [480, 33] width 22 height 22
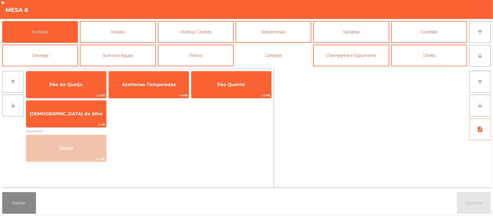
click at [263, 60] on button "Cafeteria" at bounding box center [273, 56] width 76 height 22
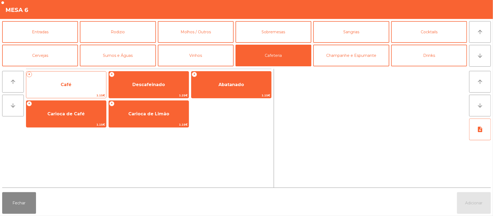
click at [55, 91] on span "Café" at bounding box center [66, 84] width 80 height 15
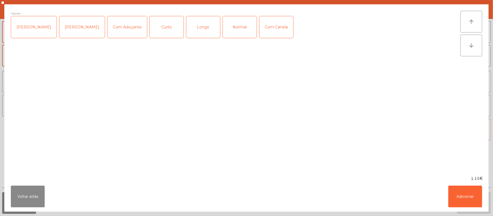
click at [231, 28] on div "Normal" at bounding box center [240, 27] width 34 height 22
click at [463, 196] on button "Adicionar" at bounding box center [465, 197] width 34 height 22
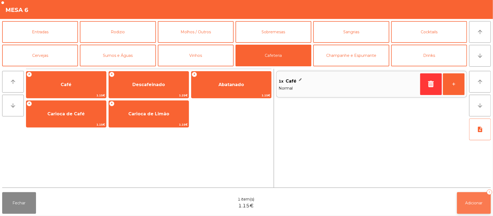
click at [469, 196] on button "Adicionar 1" at bounding box center [474, 203] width 34 height 22
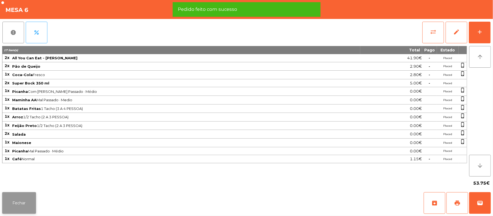
click at [18, 199] on button "Fechar" at bounding box center [19, 203] width 34 height 22
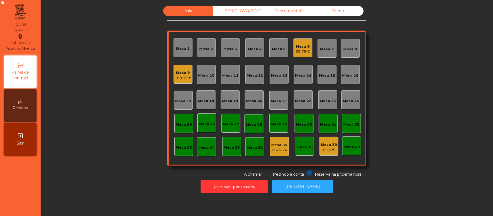
click at [181, 76] on div "108.35 €" at bounding box center [182, 77] width 17 height 5
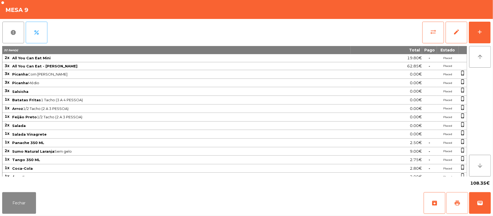
click at [456, 203] on span "print" at bounding box center [457, 203] width 6 height 6
click at [488, 209] on button "wallet" at bounding box center [480, 203] width 22 height 22
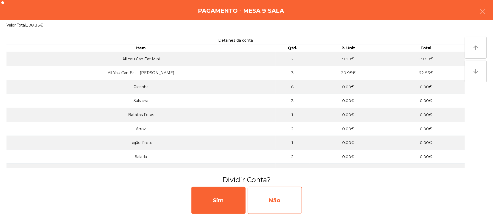
click at [294, 202] on div "Não" at bounding box center [275, 200] width 54 height 27
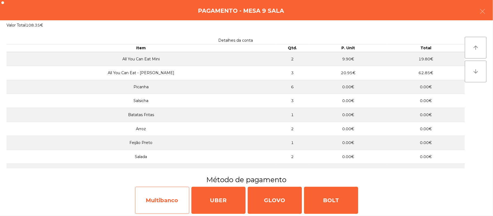
click at [176, 203] on div "Multibanco" at bounding box center [162, 200] width 54 height 27
select select "**"
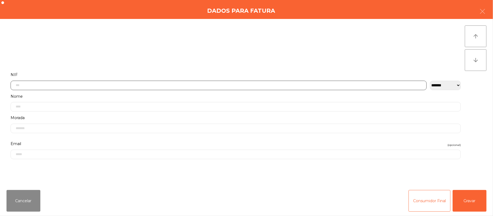
click at [243, 85] on input "text" at bounding box center [219, 85] width 416 height 9
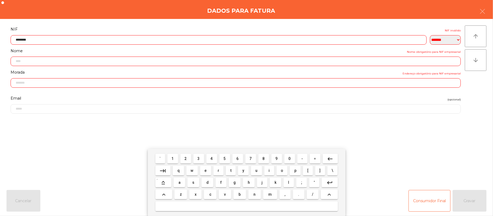
type input "*********"
type input "**********"
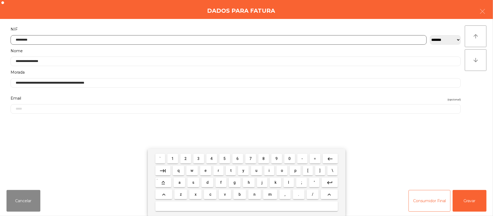
type input "*********"
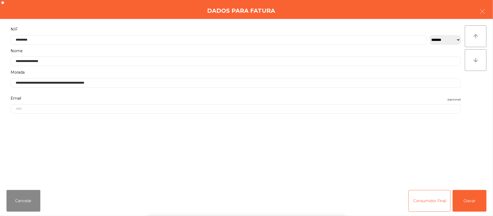
click at [471, 193] on div "` 1 2 3 4 5 6 7 8 9 0 - = keyboard_backspace keyboard_tab q w e r t y u i o p […" at bounding box center [246, 182] width 493 height 67
click at [471, 196] on button "Gravar" at bounding box center [469, 201] width 34 height 22
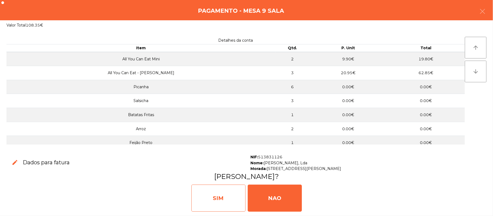
click at [220, 200] on div "SIM" at bounding box center [218, 197] width 54 height 27
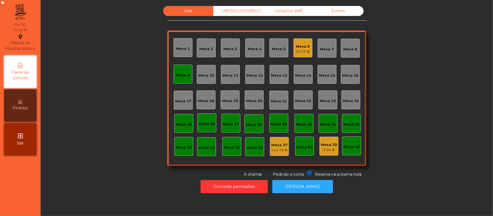
click at [177, 71] on div "Mesa 9" at bounding box center [183, 74] width 14 height 8
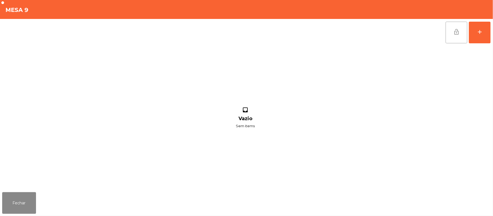
click at [458, 34] on span "lock_open" at bounding box center [456, 32] width 6 height 6
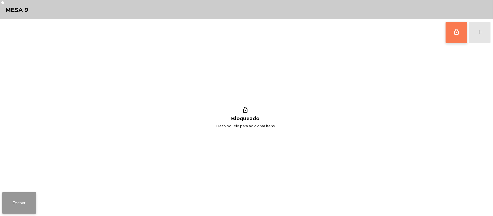
click at [21, 200] on button "Fechar" at bounding box center [19, 203] width 34 height 22
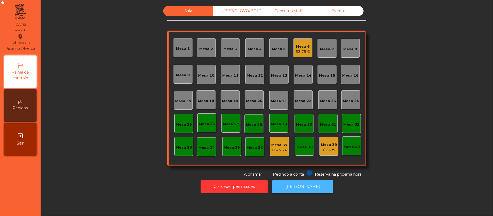
click at [305, 186] on button "[PERSON_NAME]" at bounding box center [302, 186] width 61 height 13
click at [242, 14] on div "UBER/GLOVO/BOLT" at bounding box center [238, 11] width 50 height 10
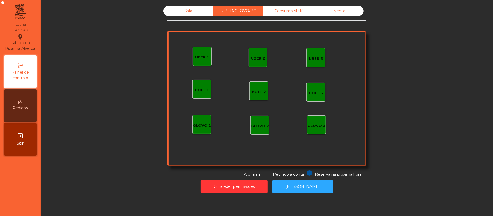
click at [201, 57] on div "UBER 1" at bounding box center [202, 57] width 14 height 5
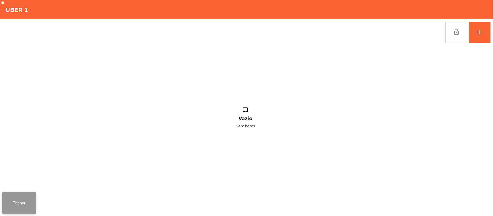
click at [28, 202] on button "Fechar" at bounding box center [19, 203] width 34 height 22
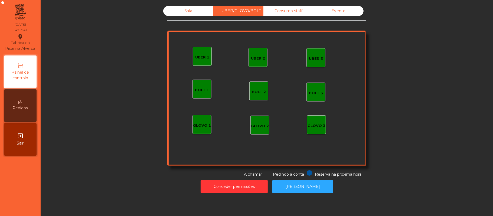
click at [295, 11] on div "Consumo staff" at bounding box center [288, 11] width 50 height 10
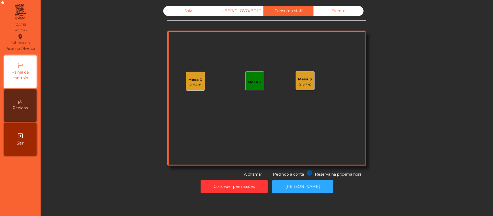
click at [198, 80] on div "Mesa 1" at bounding box center [196, 79] width 14 height 5
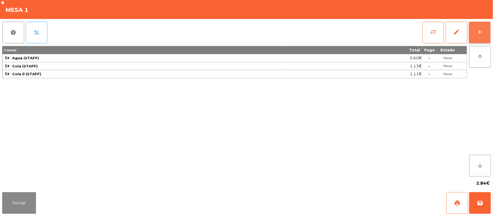
click at [477, 37] on button "add" at bounding box center [480, 33] width 22 height 22
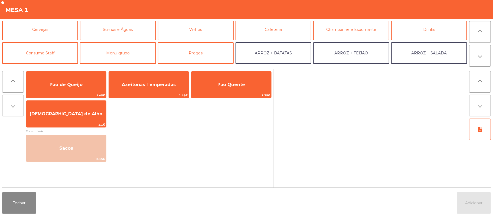
scroll to position [29, 0]
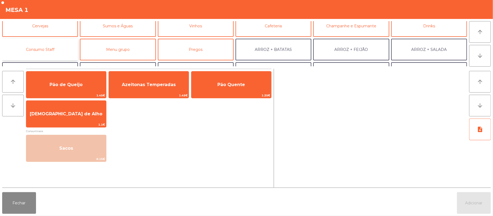
click at [67, 50] on button "Consumo Staff" at bounding box center [40, 50] width 76 height 22
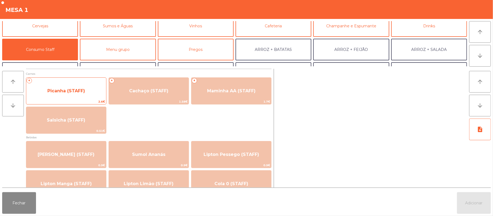
click at [93, 91] on span "Picanha (STAFF)" at bounding box center [66, 91] width 80 height 15
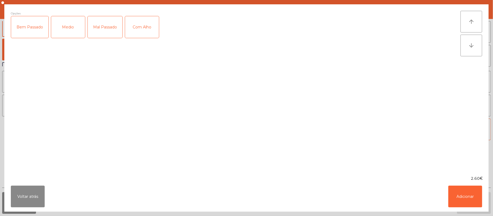
click at [71, 27] on div "Medio" at bounding box center [68, 27] width 34 height 22
click at [94, 19] on div "Mal Passado" at bounding box center [105, 27] width 35 height 22
click at [150, 28] on div "Com Alho" at bounding box center [142, 27] width 34 height 22
click at [137, 26] on div "Com Alho" at bounding box center [142, 27] width 34 height 22
click at [469, 194] on button "Adicionar" at bounding box center [465, 197] width 34 height 22
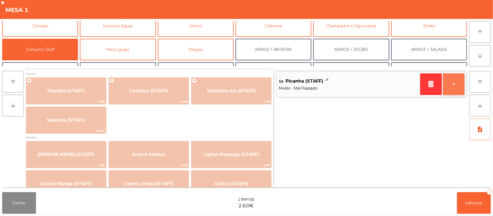
click at [453, 93] on button "+" at bounding box center [454, 84] width 22 height 22
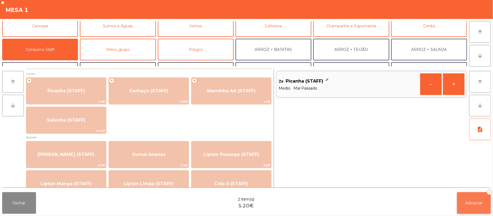
click at [471, 202] on span "Adicionar" at bounding box center [473, 202] width 17 height 5
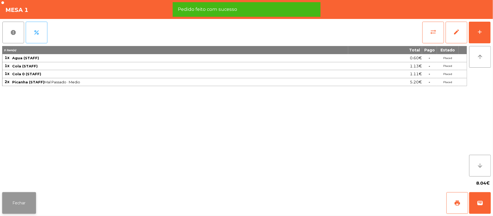
click at [19, 200] on button "Fechar" at bounding box center [19, 203] width 34 height 22
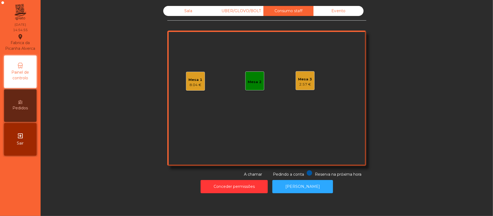
click at [187, 12] on div "Sala" at bounding box center [188, 11] width 50 height 10
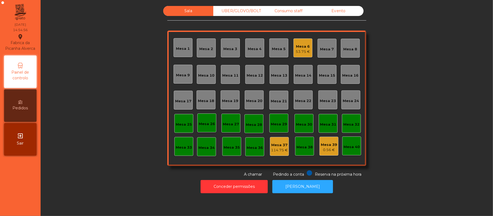
click at [297, 46] on div "Mesa 6" at bounding box center [303, 46] width 14 height 5
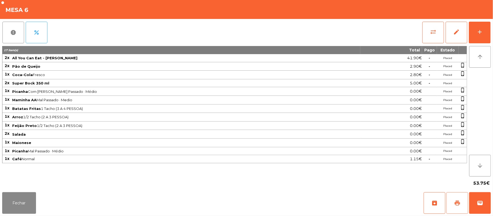
click at [453, 201] on button "print" at bounding box center [457, 203] width 22 height 22
click at [19, 197] on button "Fechar" at bounding box center [19, 203] width 34 height 22
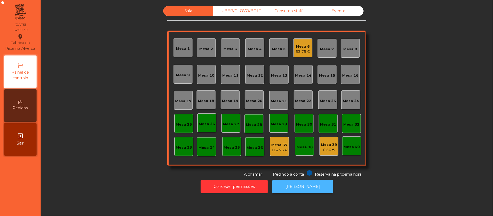
click at [306, 188] on button "[PERSON_NAME]" at bounding box center [302, 186] width 61 height 13
click at [297, 45] on div "Mesa 6" at bounding box center [303, 46] width 14 height 5
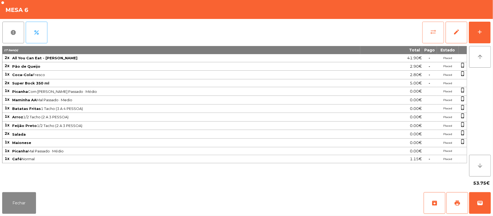
click at [432, 36] on button "sync_alt" at bounding box center [433, 33] width 22 height 22
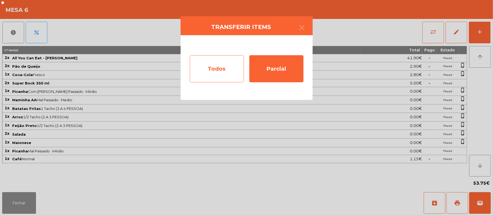
click at [212, 65] on div "Todos" at bounding box center [217, 68] width 54 height 27
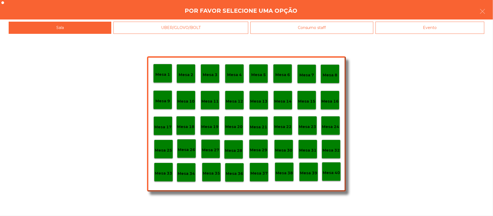
click at [424, 27] on div "Evento" at bounding box center [429, 28] width 109 height 12
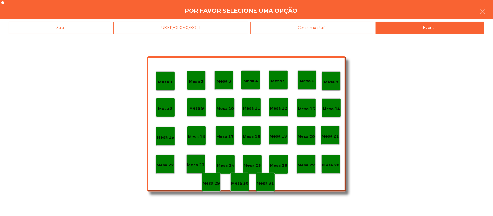
click at [331, 166] on p "Mesa 28" at bounding box center [330, 165] width 17 height 6
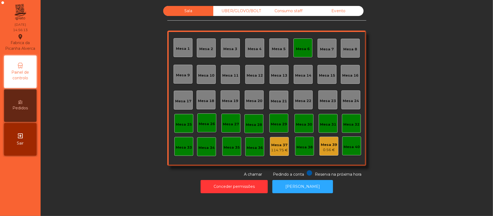
click at [293, 50] on div "Mesa 6" at bounding box center [302, 47] width 19 height 19
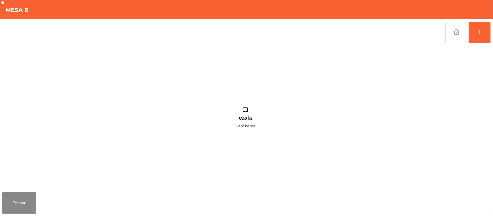
click at [451, 36] on button "lock_open" at bounding box center [456, 33] width 22 height 22
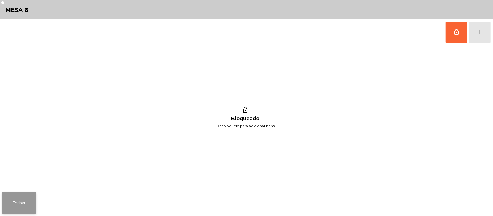
click at [29, 194] on button "Fechar" at bounding box center [19, 203] width 34 height 22
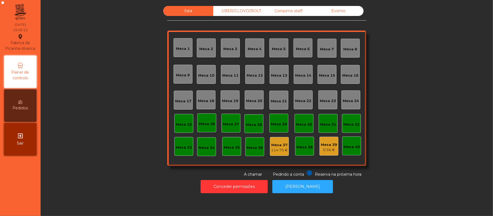
click at [281, 16] on div "Consumo staff" at bounding box center [288, 11] width 50 height 10
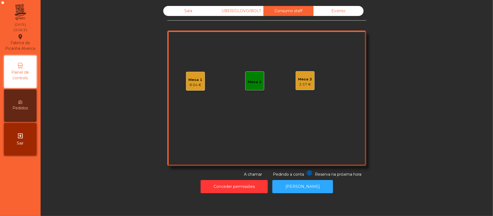
click at [302, 81] on div "Mesa 3" at bounding box center [305, 79] width 14 height 5
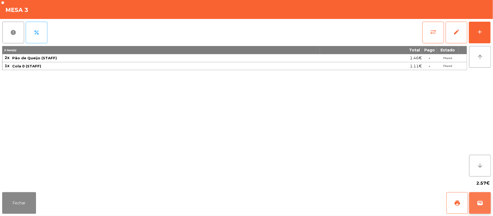
click at [483, 202] on span "wallet" at bounding box center [479, 203] width 6 height 6
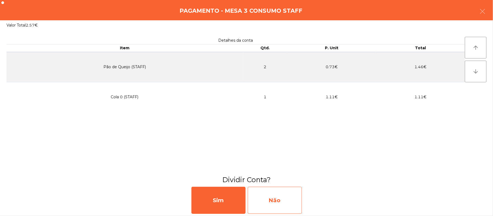
click at [258, 208] on div "Não" at bounding box center [275, 200] width 54 height 27
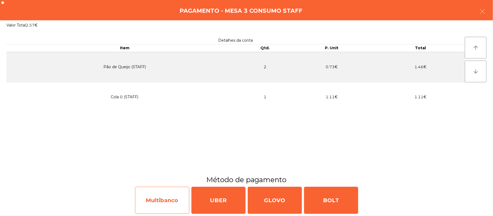
click at [171, 202] on div "Multibanco" at bounding box center [162, 200] width 54 height 27
select select "**"
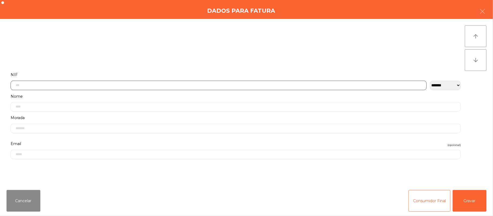
click at [248, 84] on input "text" at bounding box center [219, 85] width 416 height 9
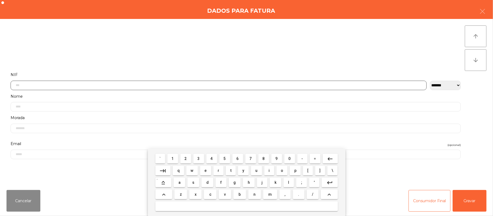
scroll to position [45, 0]
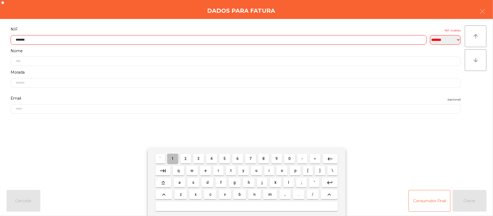
type input "********"
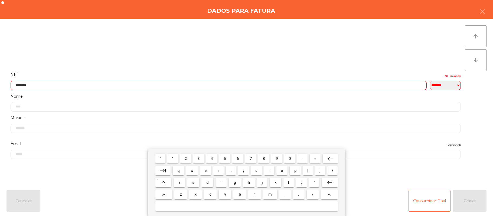
select select "**"
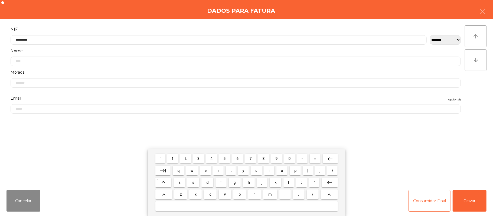
type input "*********"
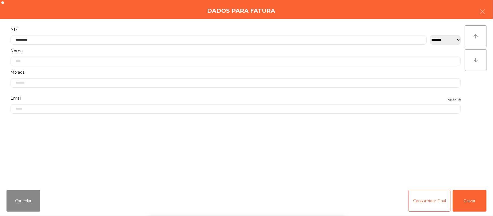
click at [468, 202] on div "` 1 2 3 4 5 6 7 8 9 0 - = keyboard_backspace keyboard_tab q w e r t y u i o p […" at bounding box center [246, 182] width 493 height 67
click at [465, 199] on button "Gravar" at bounding box center [469, 201] width 34 height 22
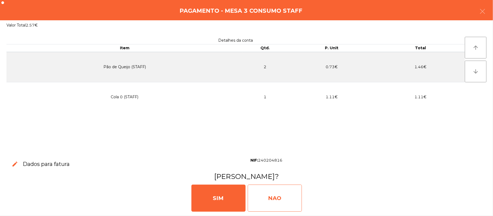
click at [279, 202] on div "NAO" at bounding box center [275, 197] width 54 height 27
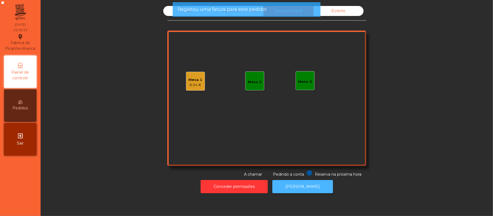
click at [295, 186] on button "[PERSON_NAME]" at bounding box center [302, 186] width 61 height 13
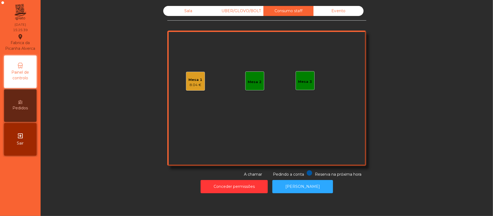
click at [194, 79] on div "Mesa 1" at bounding box center [196, 79] width 14 height 5
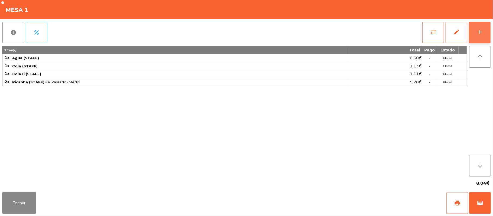
click at [476, 35] on div "add" at bounding box center [479, 32] width 6 height 6
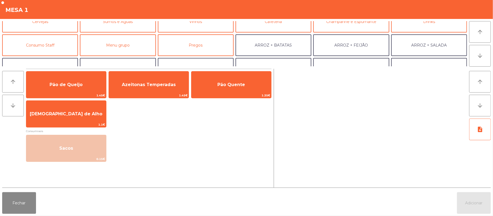
scroll to position [35, 0]
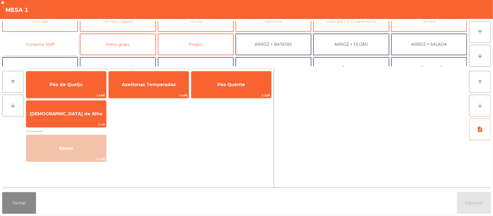
click at [64, 45] on button "Consumo Staff" at bounding box center [40, 45] width 76 height 22
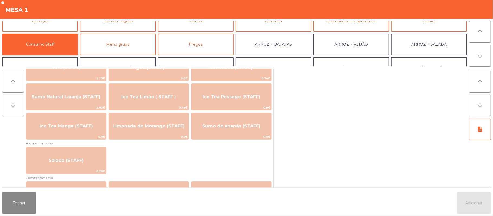
scroll to position [138, 0]
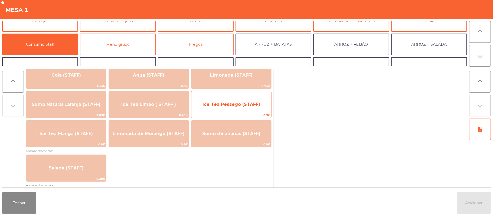
click at [234, 108] on span "Ice Tea Pessego (STAFF)" at bounding box center [231, 104] width 80 height 15
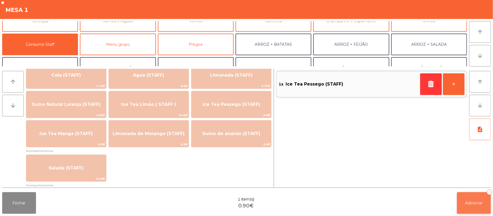
click at [477, 209] on button "Adicionar 1" at bounding box center [474, 203] width 34 height 22
